Goal: Task Accomplishment & Management: Use online tool/utility

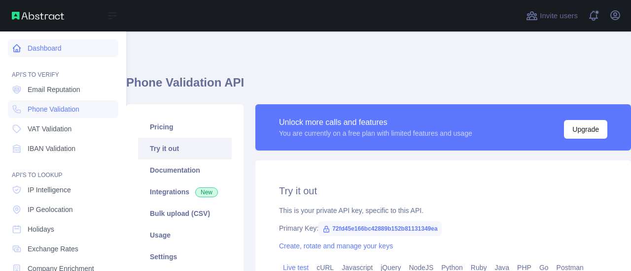
click at [53, 52] on link "Dashboard" at bounding box center [63, 48] width 110 height 18
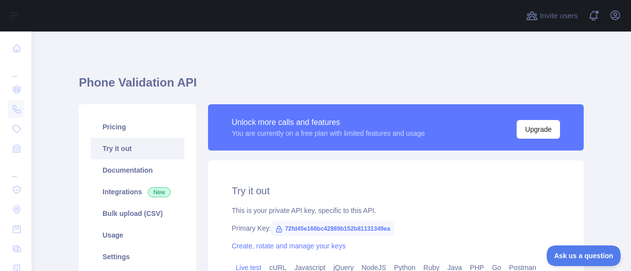
drag, startPoint x: 343, startPoint y: 0, endPoint x: 254, endPoint y: 49, distance: 101.2
click at [254, 49] on div "**********" at bounding box center [331, 250] width 504 height 436
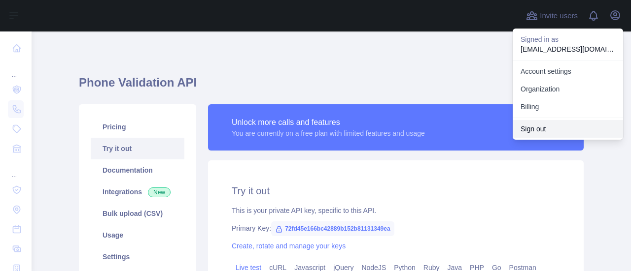
click at [545, 130] on button "Sign out" at bounding box center [567, 129] width 110 height 18
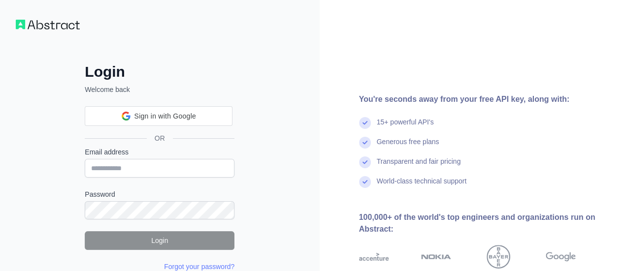
click at [148, 170] on div "Email address" at bounding box center [160, 162] width 150 height 31
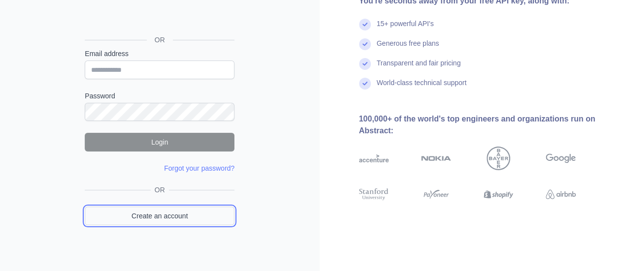
click at [175, 211] on link "Create an account" at bounding box center [160, 216] width 150 height 19
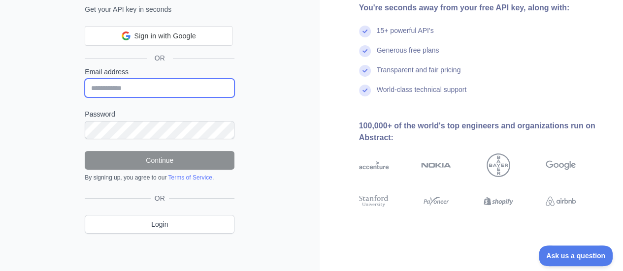
click at [156, 86] on input "Email address" at bounding box center [160, 88] width 150 height 19
paste input "**********"
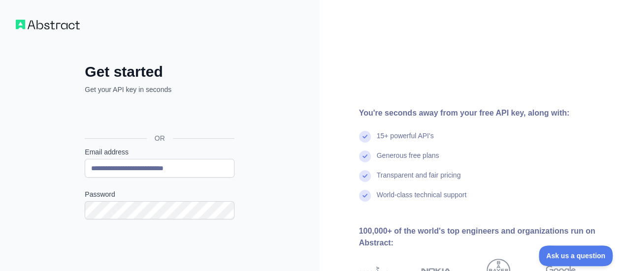
scroll to position [131, 0]
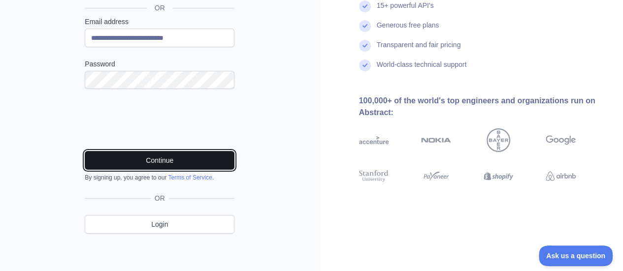
click at [125, 164] on button "Continue" at bounding box center [160, 160] width 150 height 19
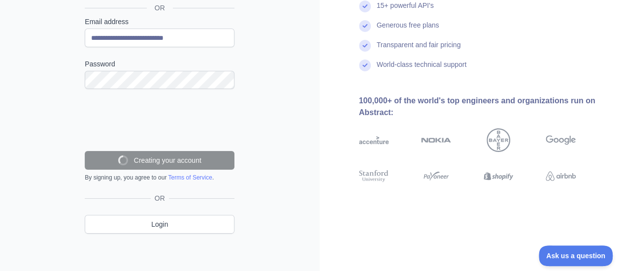
click at [276, 138] on div "**********" at bounding box center [160, 71] width 320 height 404
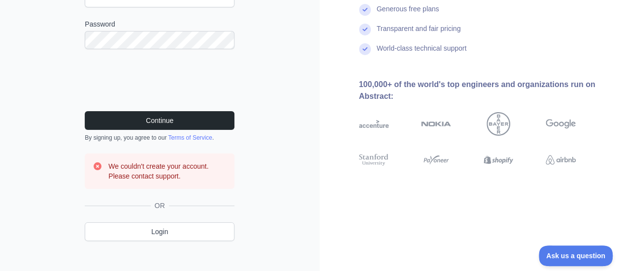
scroll to position [79, 0]
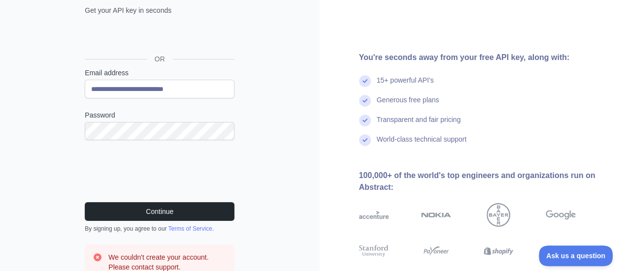
click at [72, 93] on div "**********" at bounding box center [159, 166] width 189 height 365
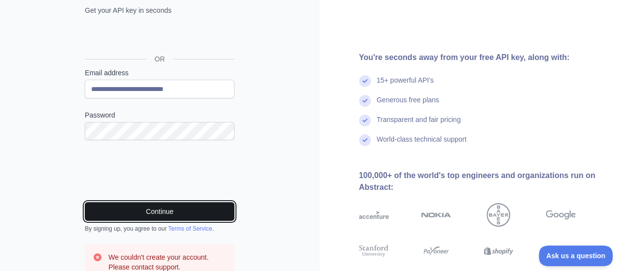
click at [170, 213] on button "Continue" at bounding box center [160, 211] width 150 height 19
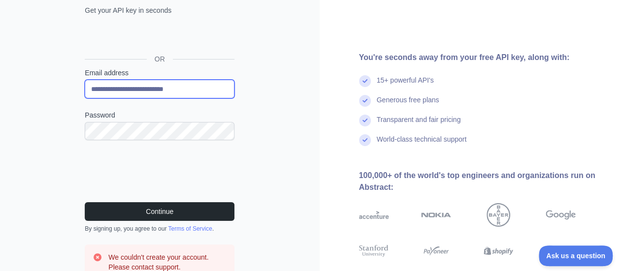
drag, startPoint x: 156, startPoint y: 81, endPoint x: 154, endPoint y: 91, distance: 9.6
click at [155, 81] on input "**********" at bounding box center [160, 89] width 150 height 19
paste input "******"
type input "**********"
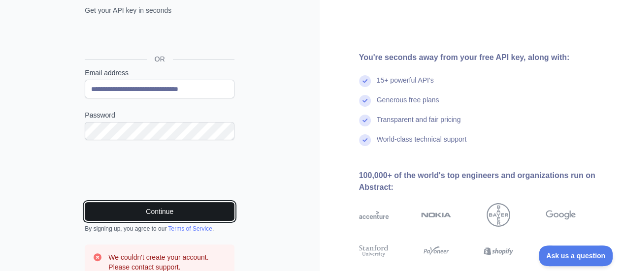
click at [178, 213] on button "Continue" at bounding box center [160, 211] width 150 height 19
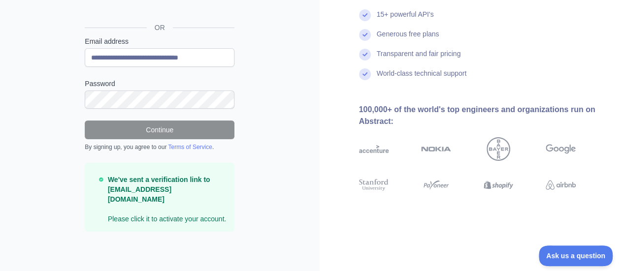
scroll to position [100, 0]
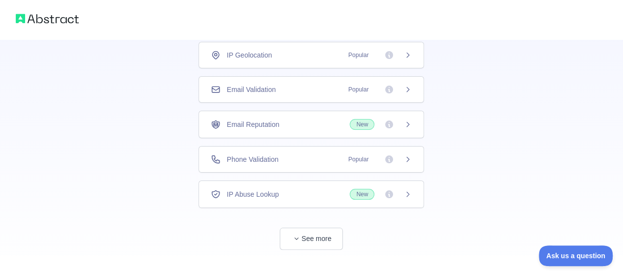
scroll to position [88, 0]
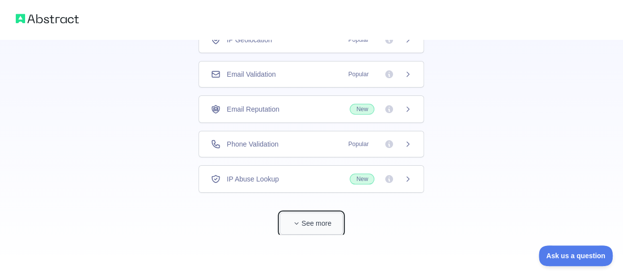
click at [323, 224] on button "See more" at bounding box center [311, 224] width 63 height 22
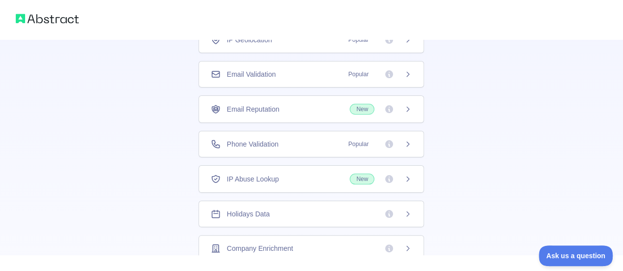
scroll to position [38, 0]
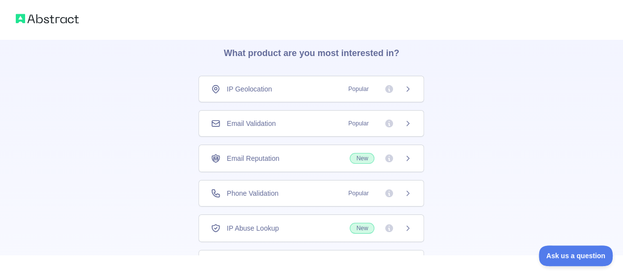
click at [404, 123] on icon at bounding box center [408, 124] width 8 height 8
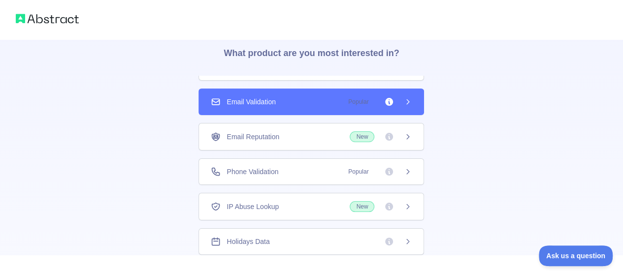
scroll to position [33, 0]
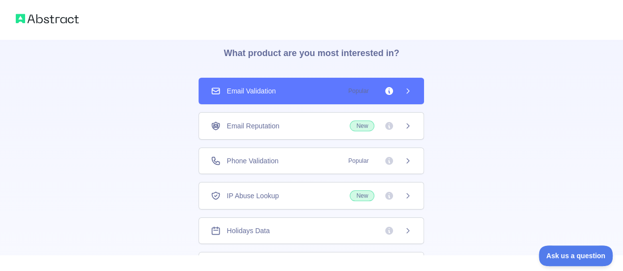
click at [351, 131] on div "Email Reputation New" at bounding box center [312, 126] width 226 height 28
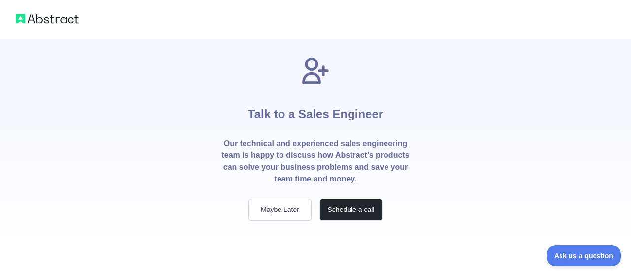
click at [387, 91] on div "Talk to a Sales Engineer Our technical and experienced sales engineering team i…" at bounding box center [315, 138] width 221 height 166
click at [293, 206] on button "Maybe Later" at bounding box center [279, 210] width 63 height 22
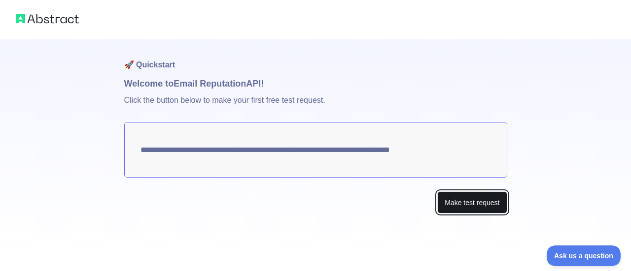
click at [483, 201] on button "Make test request" at bounding box center [471, 203] width 69 height 22
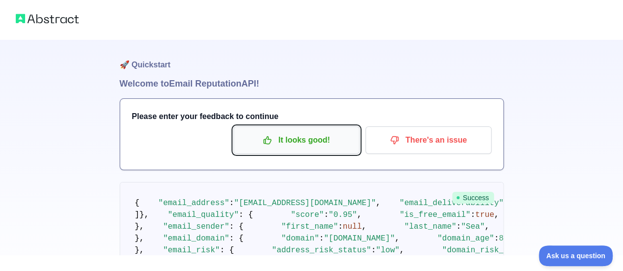
click at [317, 137] on p "It looks good!" at bounding box center [296, 140] width 111 height 17
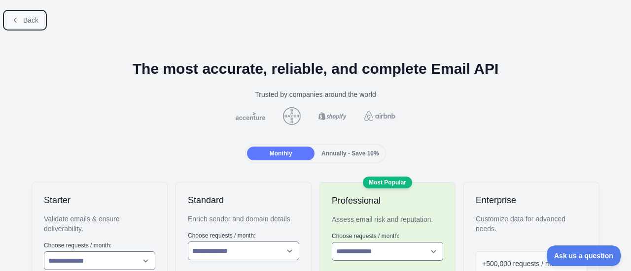
click at [27, 20] on span "Back" at bounding box center [30, 20] width 15 height 8
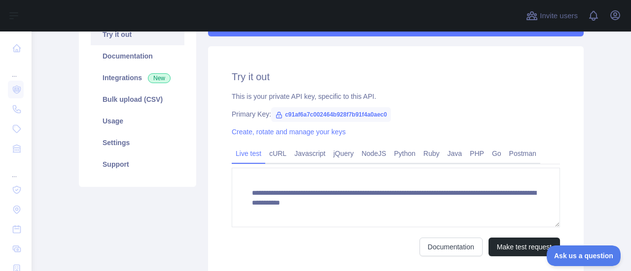
scroll to position [47, 0]
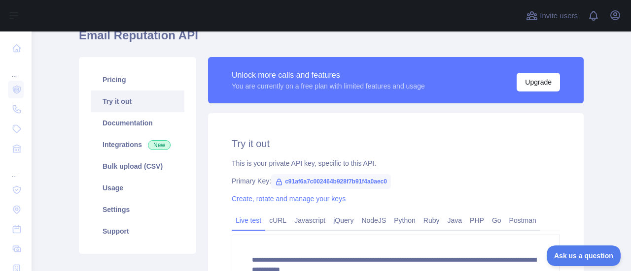
click at [333, 178] on span "c91af6a7c002464b928f7b91f4a0aec0" at bounding box center [331, 181] width 120 height 15
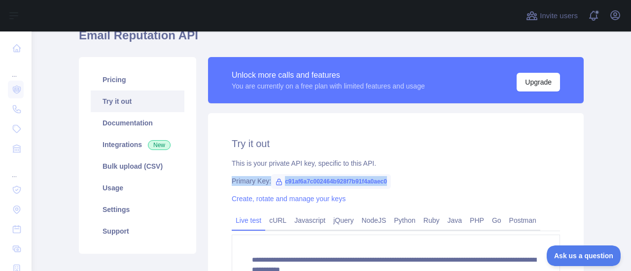
click at [333, 178] on span "c91af6a7c002464b928f7b91f4a0aec0" at bounding box center [331, 181] width 120 height 15
click at [439, 174] on div "**********" at bounding box center [395, 230] width 375 height 234
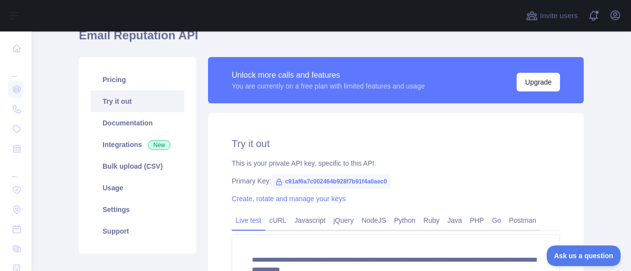
click at [352, 178] on span "c91af6a7c002464b928f7b91f4a0aec0" at bounding box center [331, 181] width 120 height 15
copy span "c91af6a7c002464b928f7b91f4a0aec0"
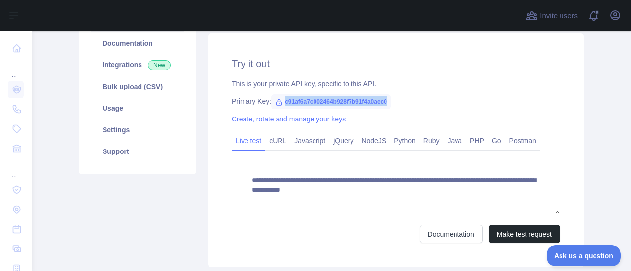
scroll to position [195, 0]
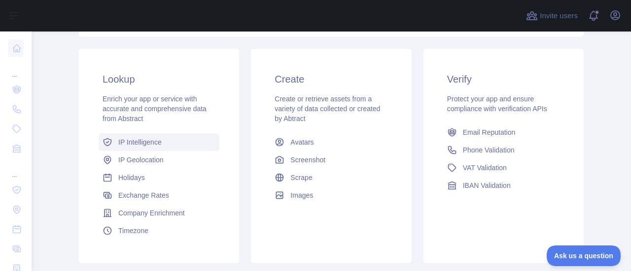
scroll to position [169, 0]
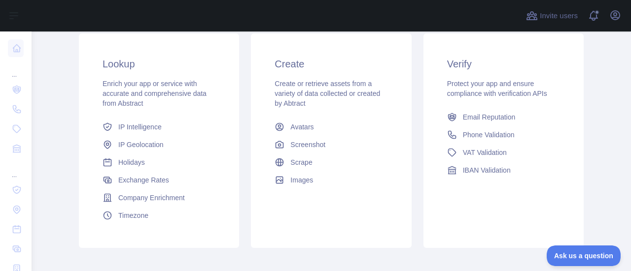
drag, startPoint x: 391, startPoint y: 34, endPoint x: 391, endPoint y: 28, distance: 6.4
click at [391, 34] on div "Create Create or retrieve assets from a variety of data collected or created by…" at bounding box center [331, 122] width 160 height 179
click at [129, 145] on span "IP Geolocation" at bounding box center [140, 145] width 45 height 10
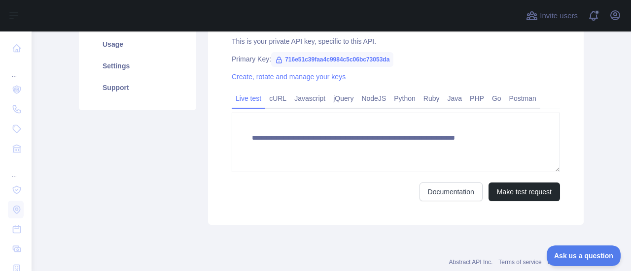
type textarea "**********"
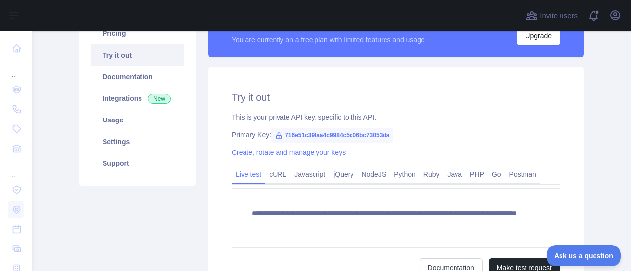
scroll to position [22, 0]
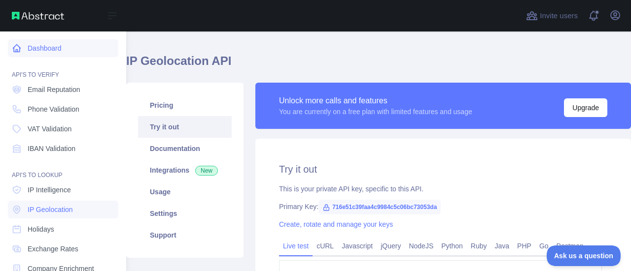
click at [59, 50] on link "Dashboard" at bounding box center [63, 48] width 110 height 18
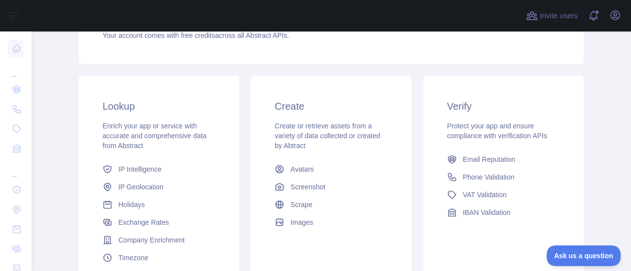
scroll to position [219, 0]
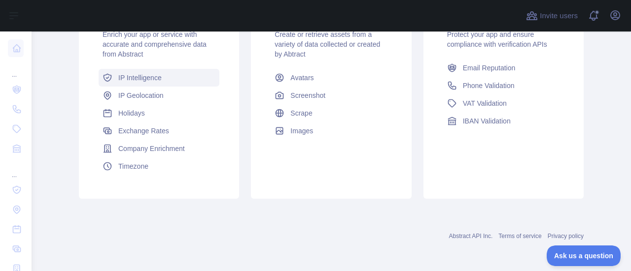
click at [147, 81] on span "IP Intelligence" at bounding box center [139, 78] width 43 height 10
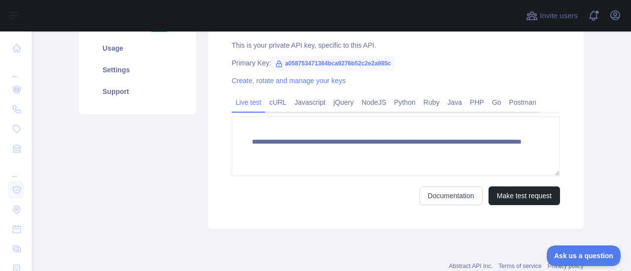
scroll to position [146, 0]
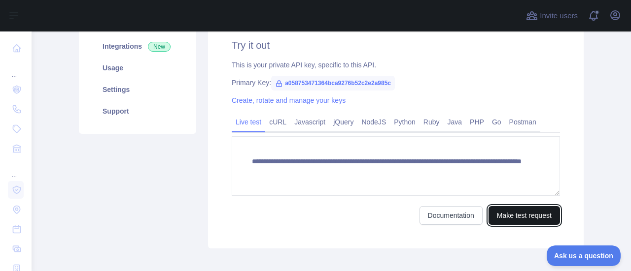
click at [518, 213] on button "Make test request" at bounding box center [523, 215] width 71 height 19
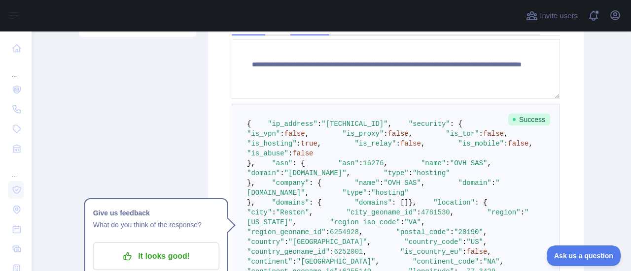
scroll to position [0, 0]
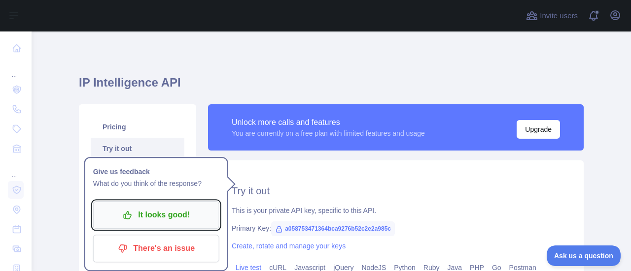
click at [182, 213] on p "It looks good!" at bounding box center [155, 215] width 111 height 17
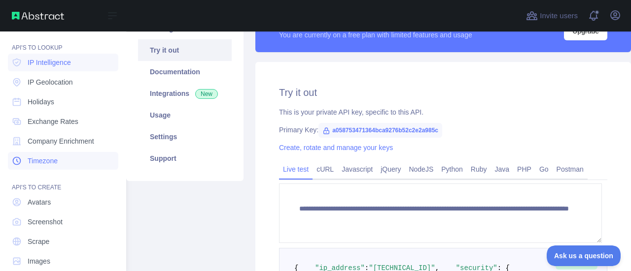
scroll to position [142, 0]
